Goal: Information Seeking & Learning: Learn about a topic

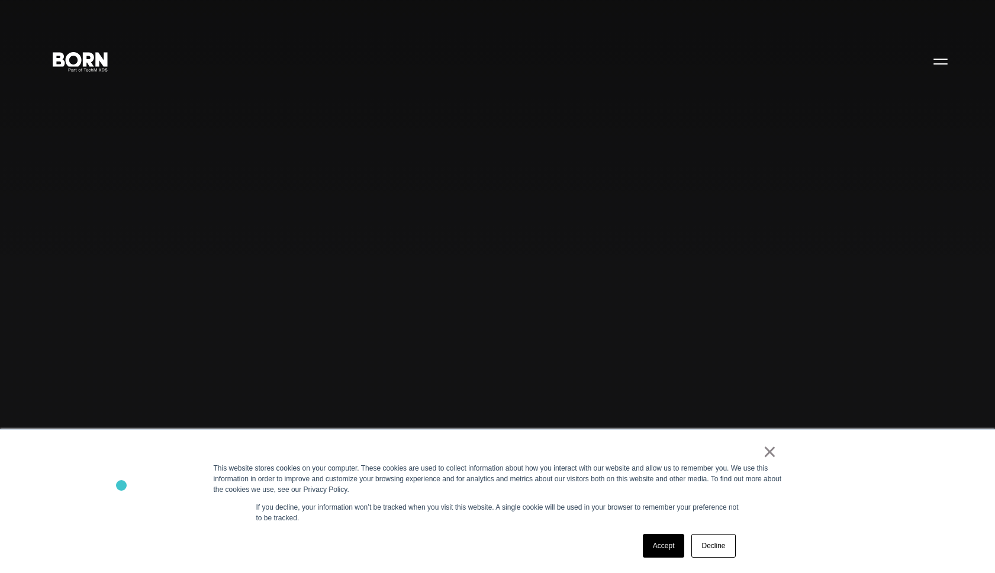
drag, startPoint x: 323, startPoint y: 511, endPoint x: 108, endPoint y: 485, distance: 216.5
click at [108, 485] on h1 "Combining creative, content, and commerce to drive change. Imagine, build, and …" at bounding box center [224, 499] width 355 height 33
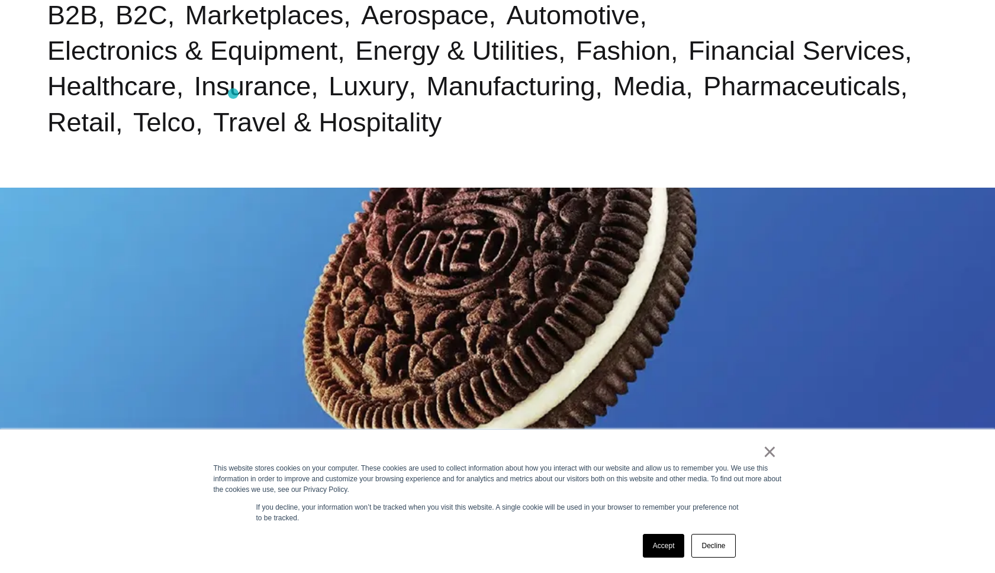
scroll to position [953, 0]
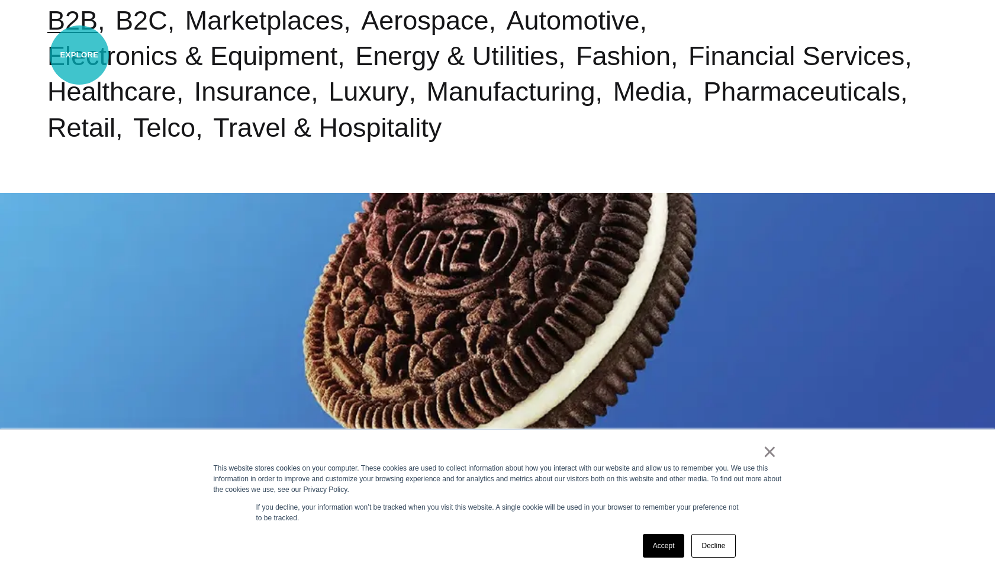
click at [79, 36] on link "B2B" at bounding box center [72, 20] width 50 height 30
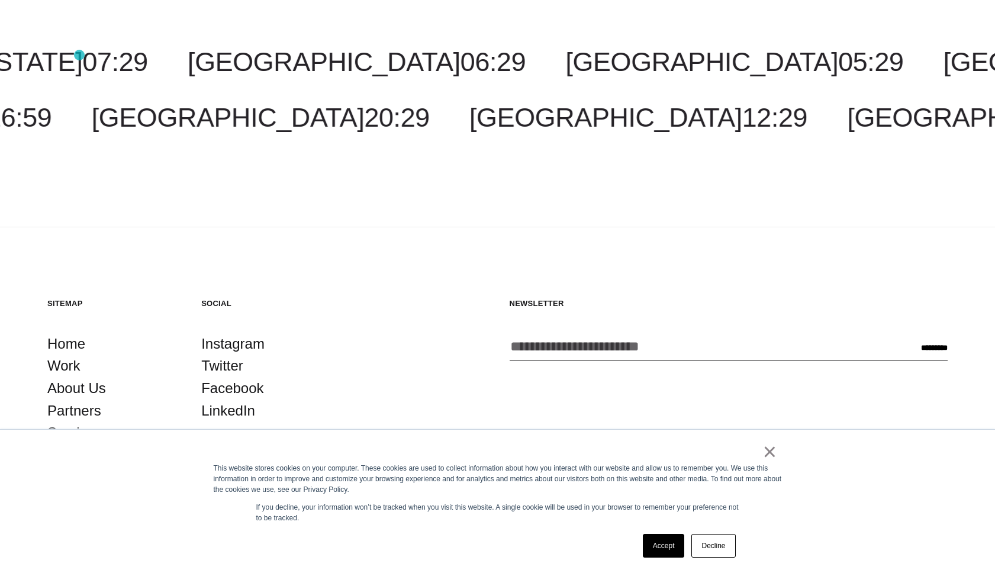
scroll to position [3898, 0]
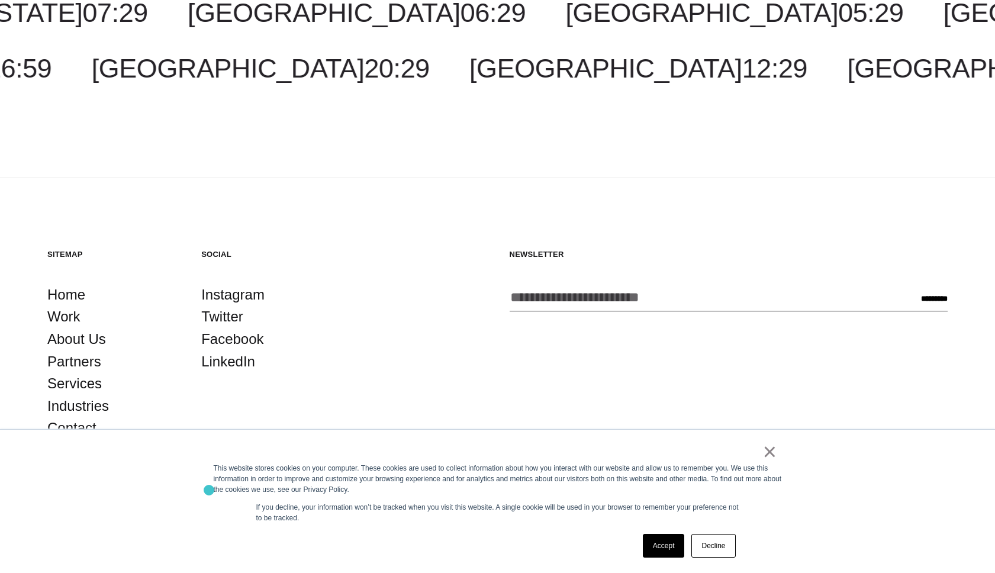
click at [209, 490] on div "© BORN GROUP, INC A Tech Mahindra Company" at bounding box center [148, 494] width 202 height 12
click at [192, 499] on div "© BORN GROUP, INC A Tech Mahindra Company" at bounding box center [148, 494] width 202 height 12
